Goal: Check status: Check status

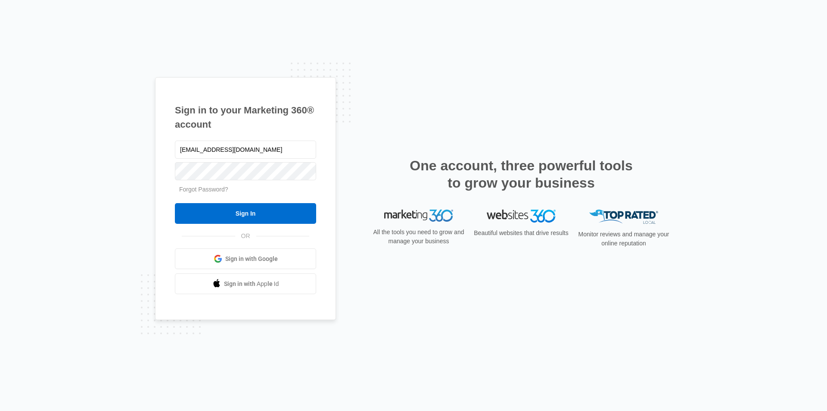
type input "[EMAIL_ADDRESS][DOMAIN_NAME]"
click at [175, 203] on input "Sign In" at bounding box center [245, 213] width 141 height 21
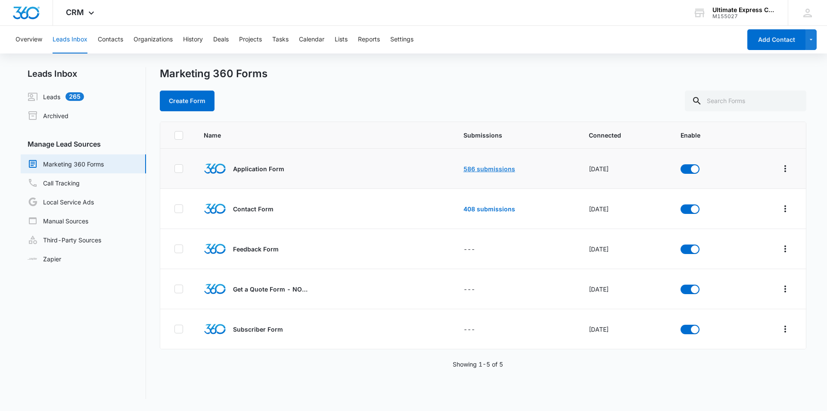
click at [464, 167] on link "586 submissions" at bounding box center [490, 168] width 52 height 7
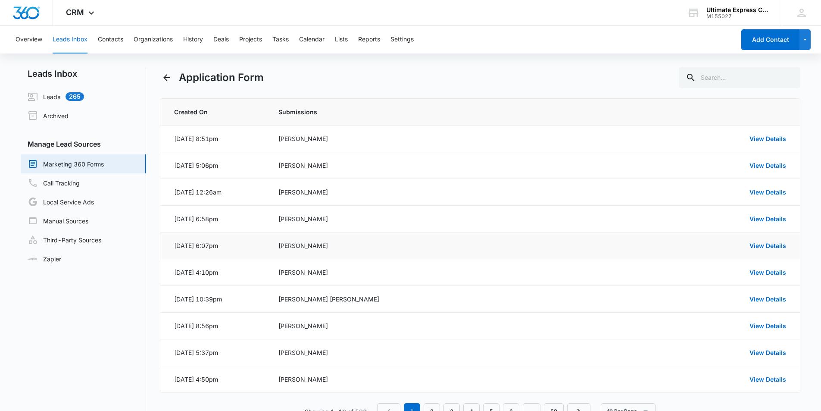
click at [798, 244] on td "View Details" at bounding box center [712, 245] width 178 height 27
click at [785, 242] on link "View Details" at bounding box center [767, 245] width 37 height 7
